Goal: Ask a question

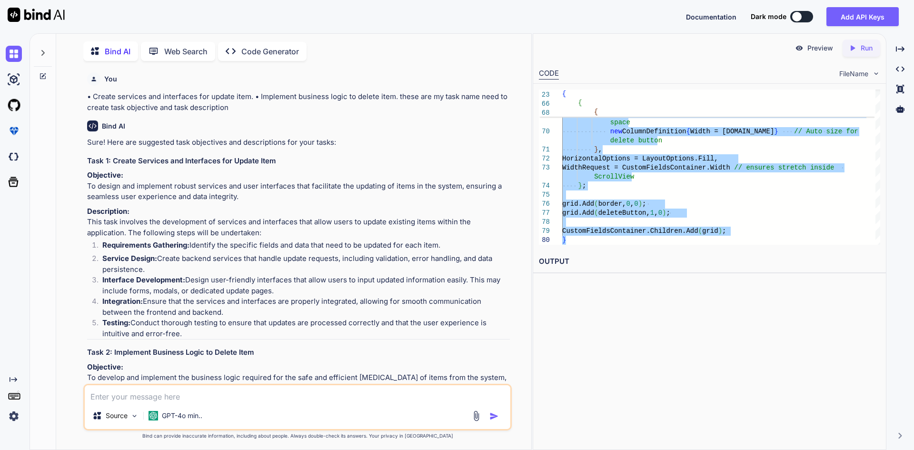
scroll to position [481, 0]
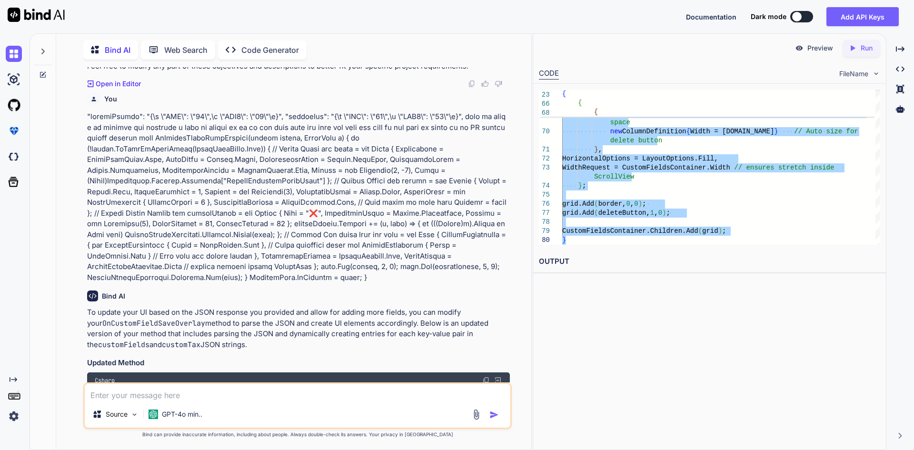
click at [234, 397] on textarea at bounding box center [298, 392] width 426 height 17
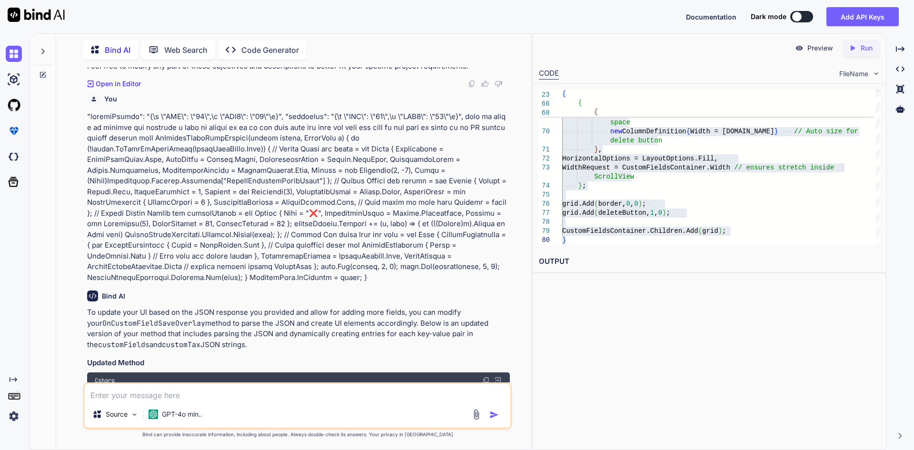
paste textarea "//private void OnCustomFieldSaveOverlay(object sender, EventArgs e) //{ // if (…"
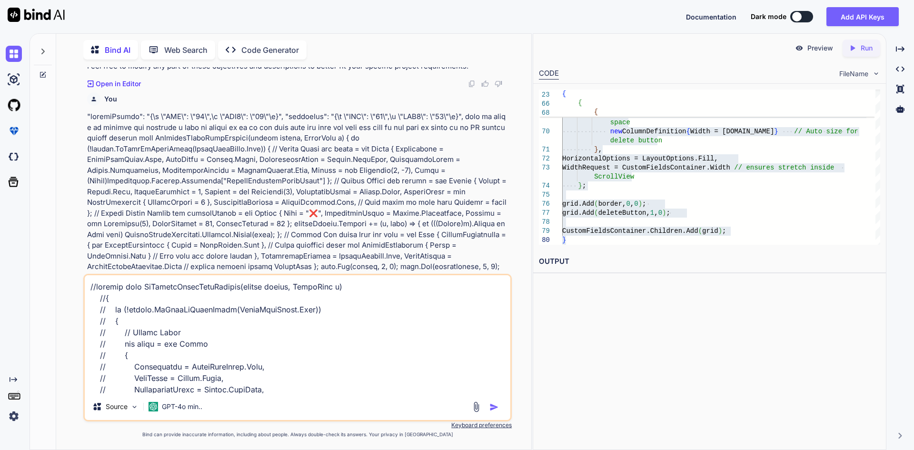
scroll to position [630, 0]
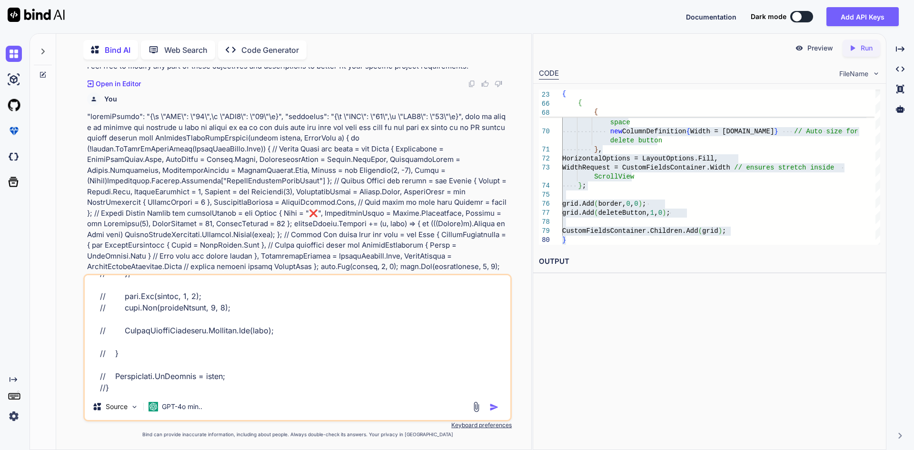
type textarea "//private void OnCustomFieldSaveOverlay(object sender, EventArgs e) //{ // if (…"
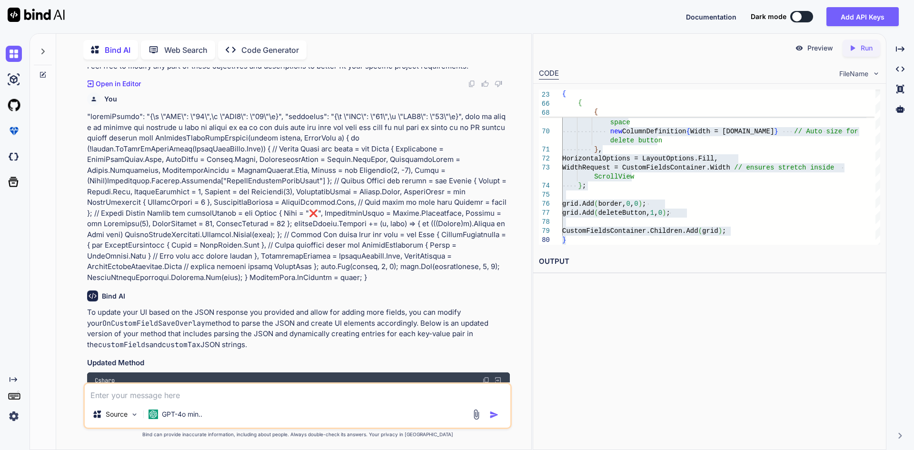
scroll to position [0, 0]
click at [326, 399] on textarea at bounding box center [298, 392] width 426 height 17
paste textarea "private void OnCustomFieldSaveOverlay(object sender, EventArgs e) { if (!string…"
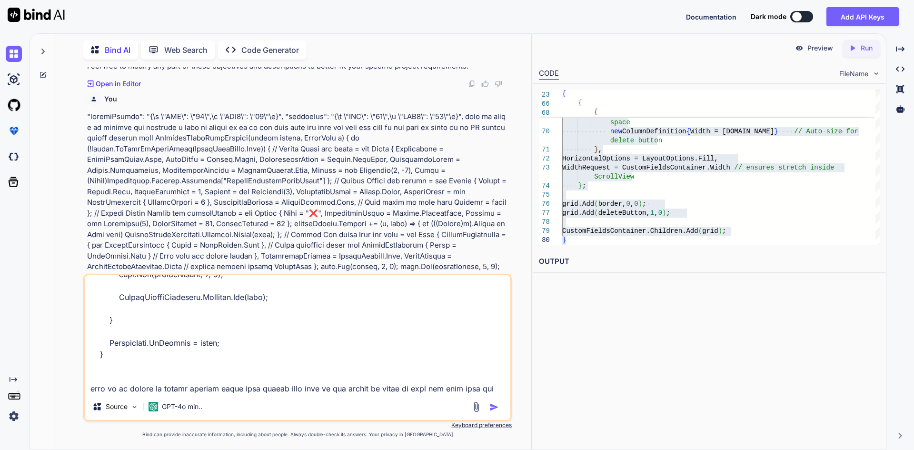
scroll to position [664, 0]
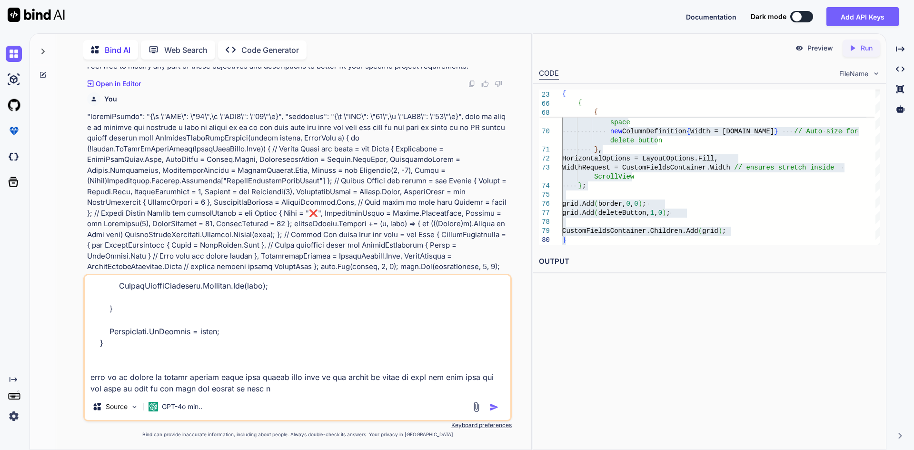
type textarea "private void OnCustomFieldSaveOverlay(object sender, EventArgs e) { if (!string…"
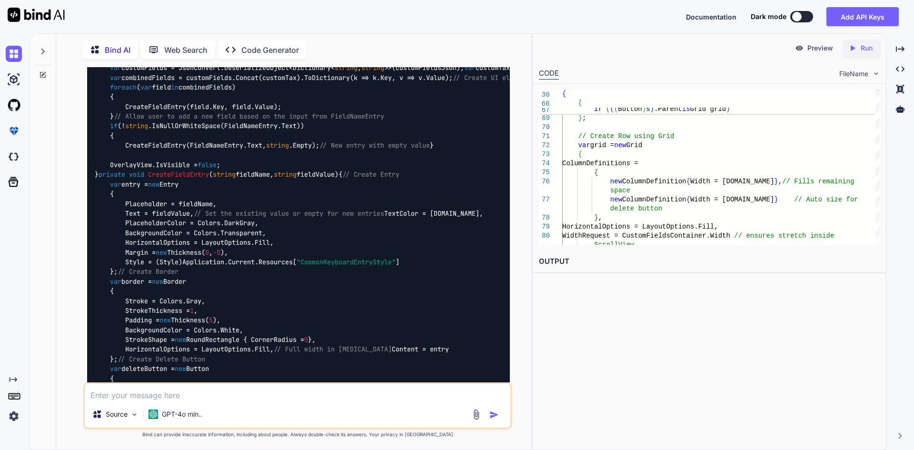
scroll to position [1914, 0]
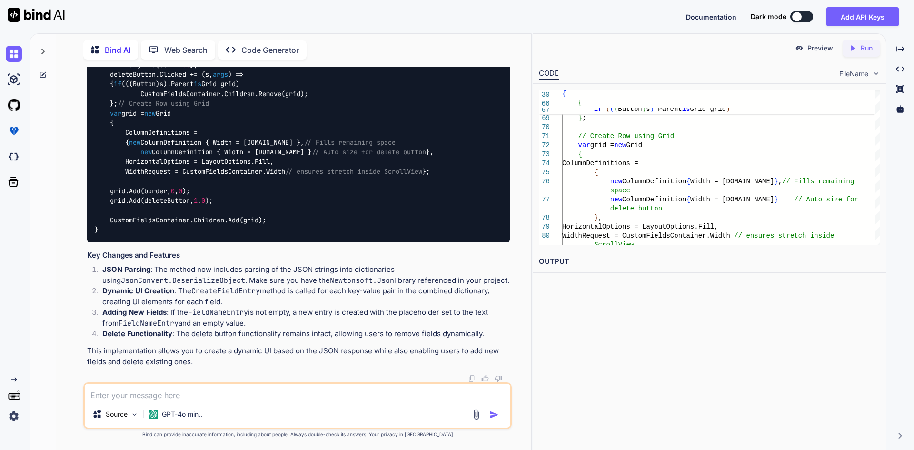
scroll to position [2132, 0]
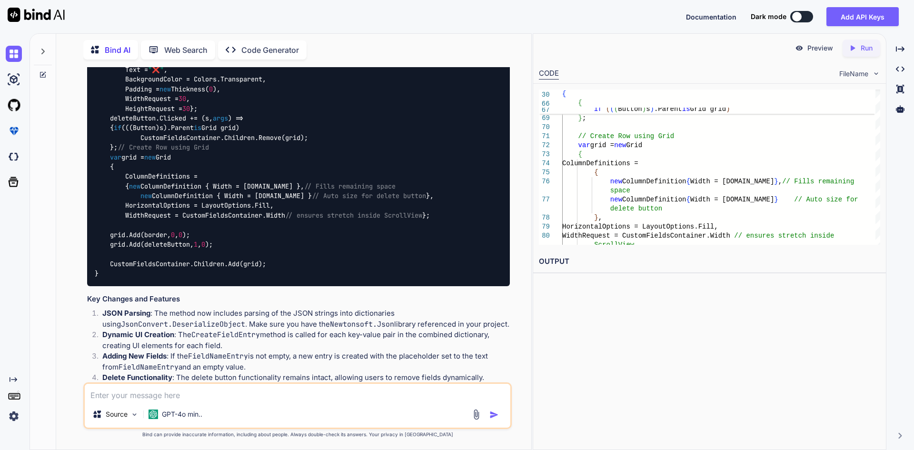
click at [214, 228] on code "private void OnCustomFieldSaveOverlay ( object sender, EventArgs e ) { // Examp…" at bounding box center [499, 2] width 808 height 554
click at [154, 225] on code "private void OnCustomFieldSaveOverlay ( object sender, EventArgs e ) { // Examp…" at bounding box center [499, 2] width 808 height 554
click at [214, 228] on code "private void OnCustomFieldSaveOverlay ( object sender, EventArgs e ) { // Examp…" at bounding box center [499, 2] width 808 height 554
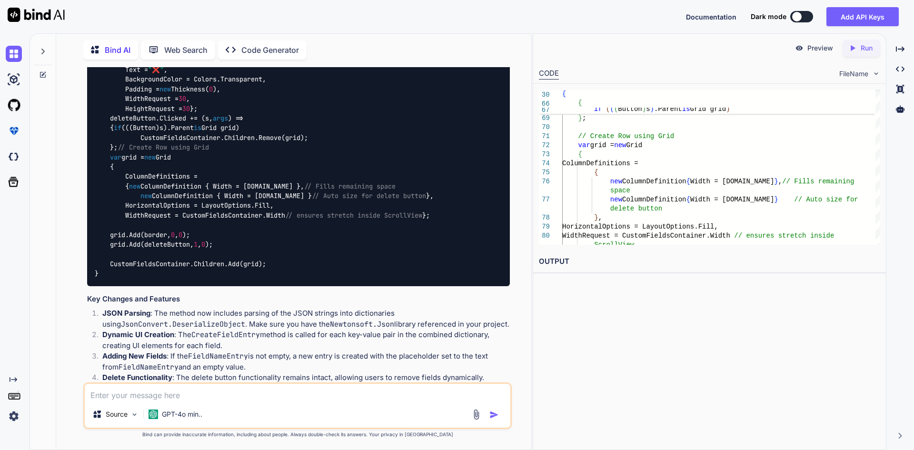
click at [214, 228] on code "private void OnCustomFieldSaveOverlay ( object sender, EventArgs e ) { // Examp…" at bounding box center [499, 2] width 808 height 554
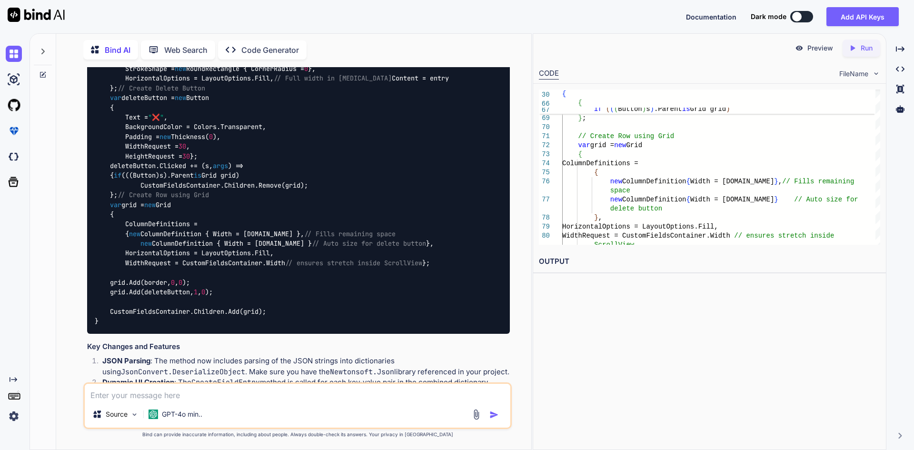
click at [163, 213] on code "private void OnCustomFieldSaveOverlay ( object sender, EventArgs e ) { // Examp…" at bounding box center [499, 49] width 808 height 554
click at [164, 274] on code "private void OnCustomFieldSaveOverlay ( object sender, EventArgs e ) { // Examp…" at bounding box center [499, 49] width 808 height 554
click at [264, 255] on code "private void OnCustomFieldSaveOverlay ( object sender, EventArgs e ) { // Examp…" at bounding box center [499, 49] width 808 height 554
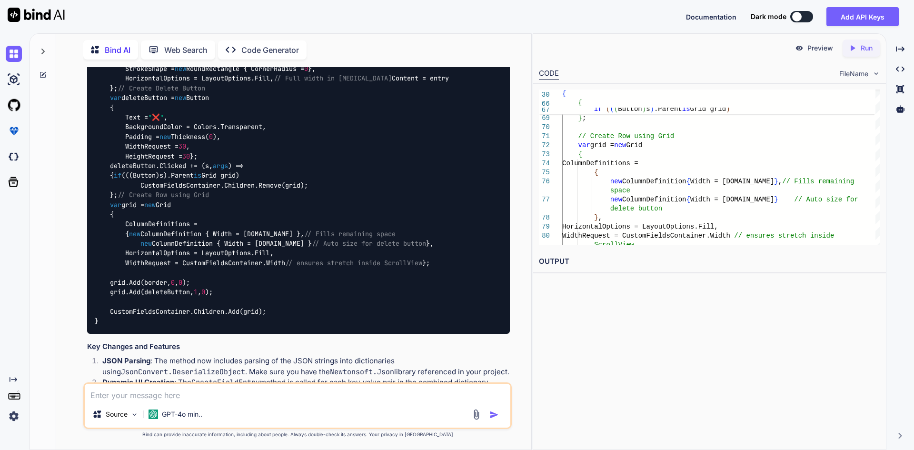
click at [264, 255] on code "private void OnCustomFieldSaveOverlay ( object sender, EventArgs e ) { // Examp…" at bounding box center [499, 49] width 808 height 554
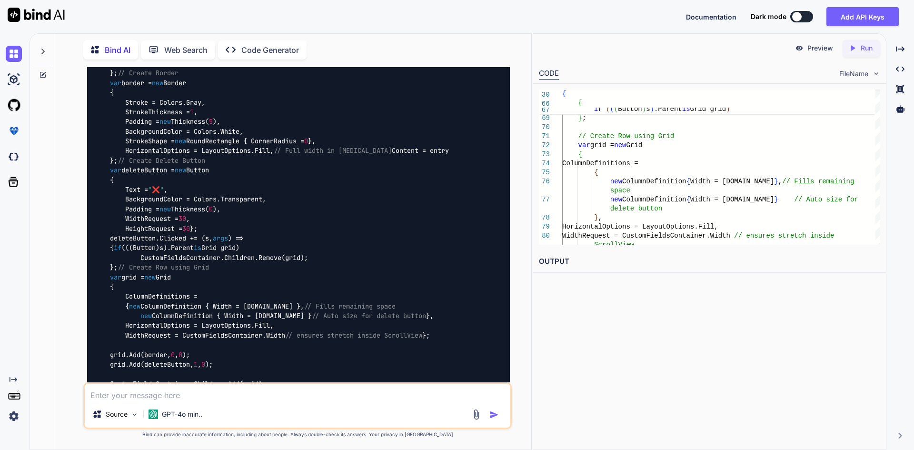
scroll to position [1989, 0]
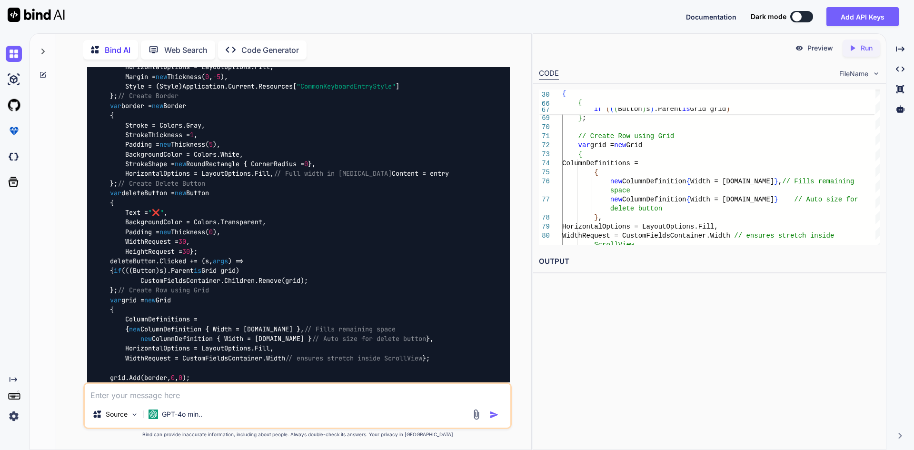
click at [301, 396] on textarea at bounding box center [298, 392] width 426 height 17
paste textarea "private void OnCustomFieldSaveOverlay(object sender, EventArgs e) { // Example …"
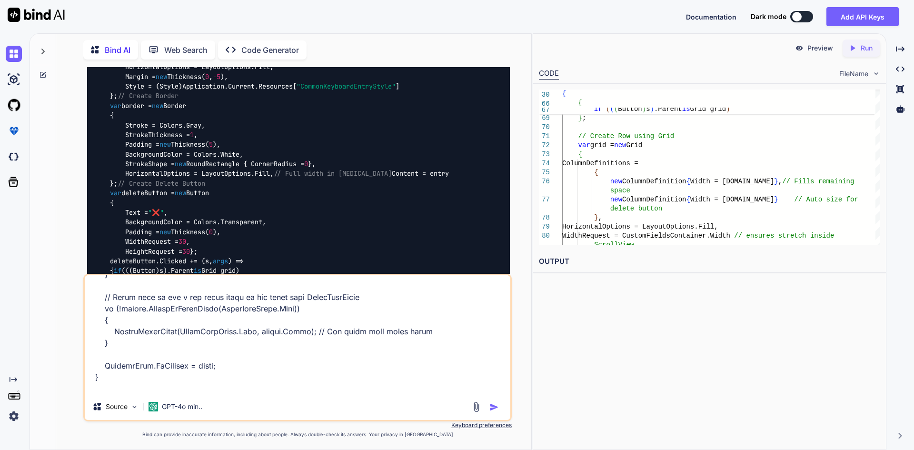
scroll to position [230, 0]
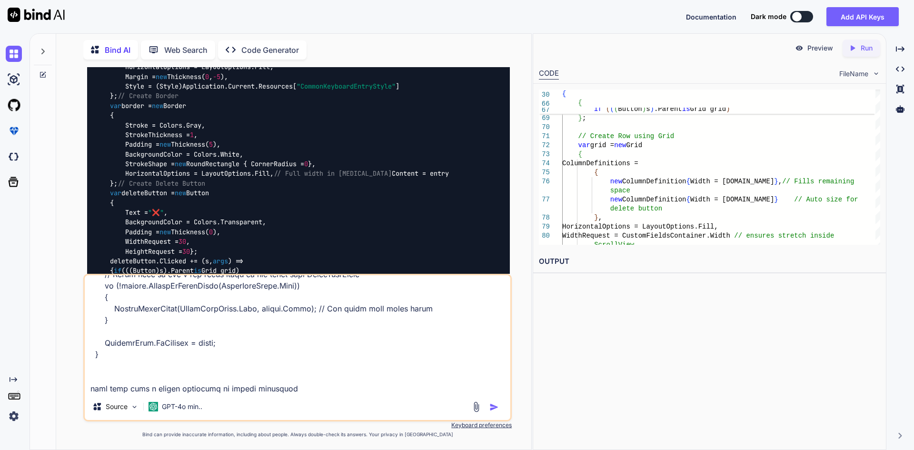
type textarea "private void OnCustomFieldSaveOverlay(object sender, EventArgs e) { // Example …"
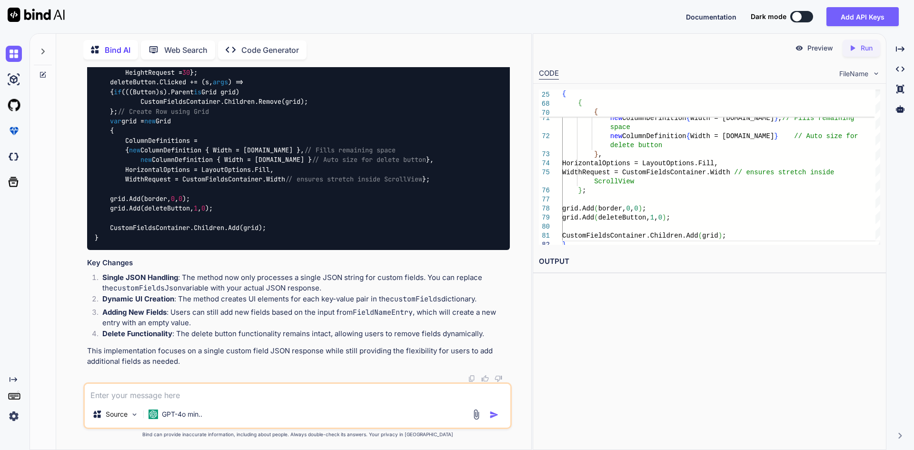
scroll to position [3282, 0]
drag, startPoint x: 100, startPoint y: 295, endPoint x: 93, endPoint y: 88, distance: 206.8
copy code "private void OnCustomFieldSaveOverlay ( object sender, EventArgs e ) { // Examp…"
click at [324, 397] on textarea at bounding box center [298, 392] width 426 height 17
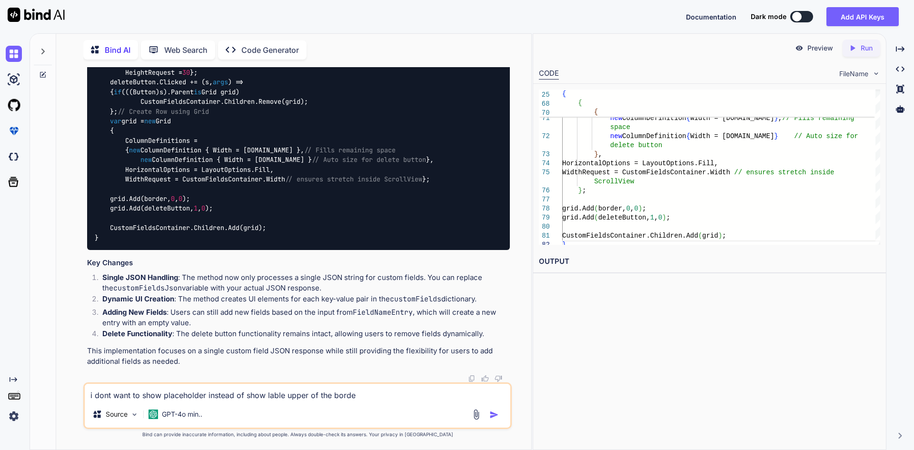
type textarea "i dont want to show placeholder instead of show lable upper of the border"
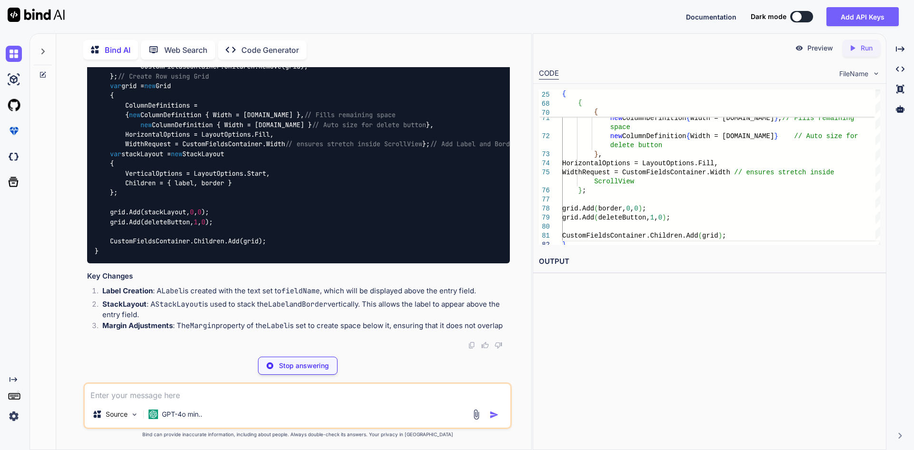
scroll to position [4204, 0]
